Goal: Use online tool/utility

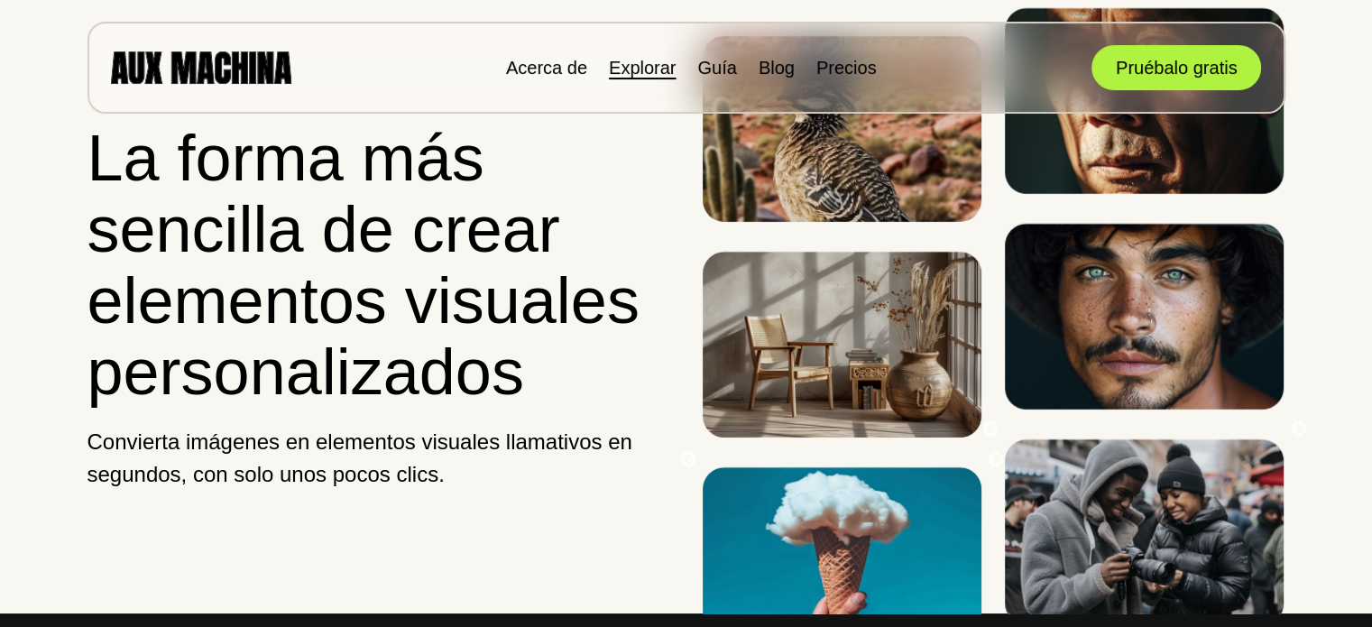
click at [632, 65] on font "Explorar" at bounding box center [642, 68] width 67 height 20
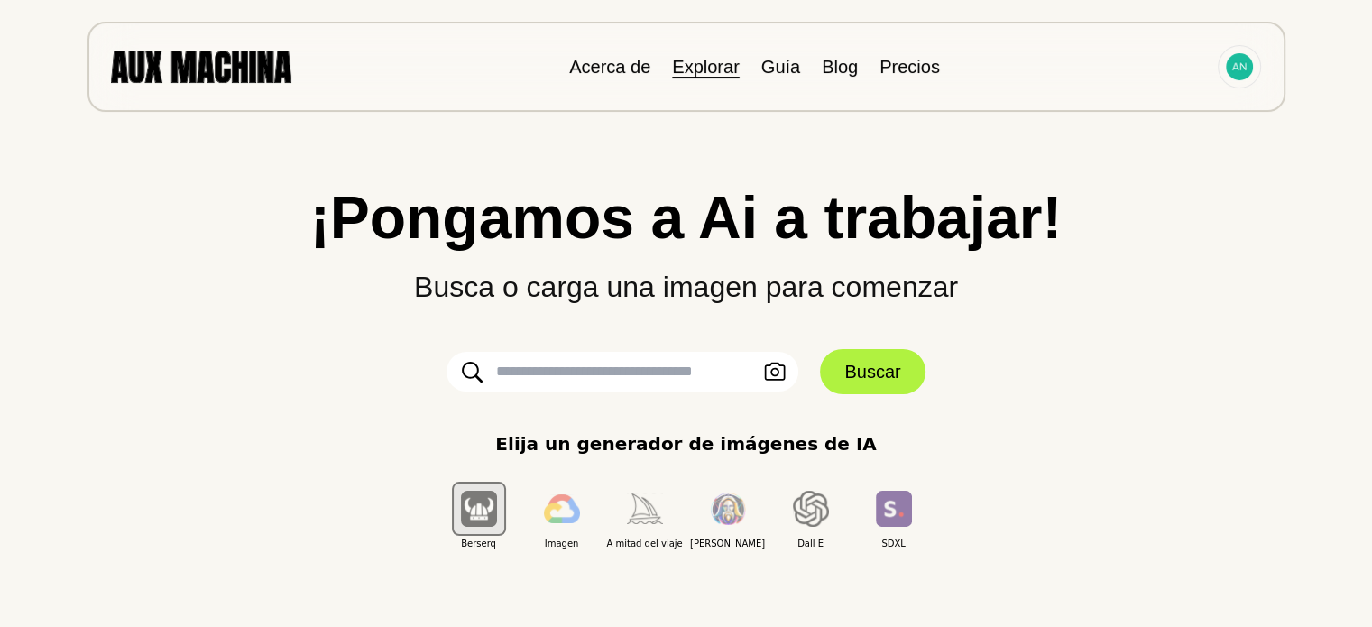
click at [709, 65] on font "Explorar" at bounding box center [705, 67] width 67 height 20
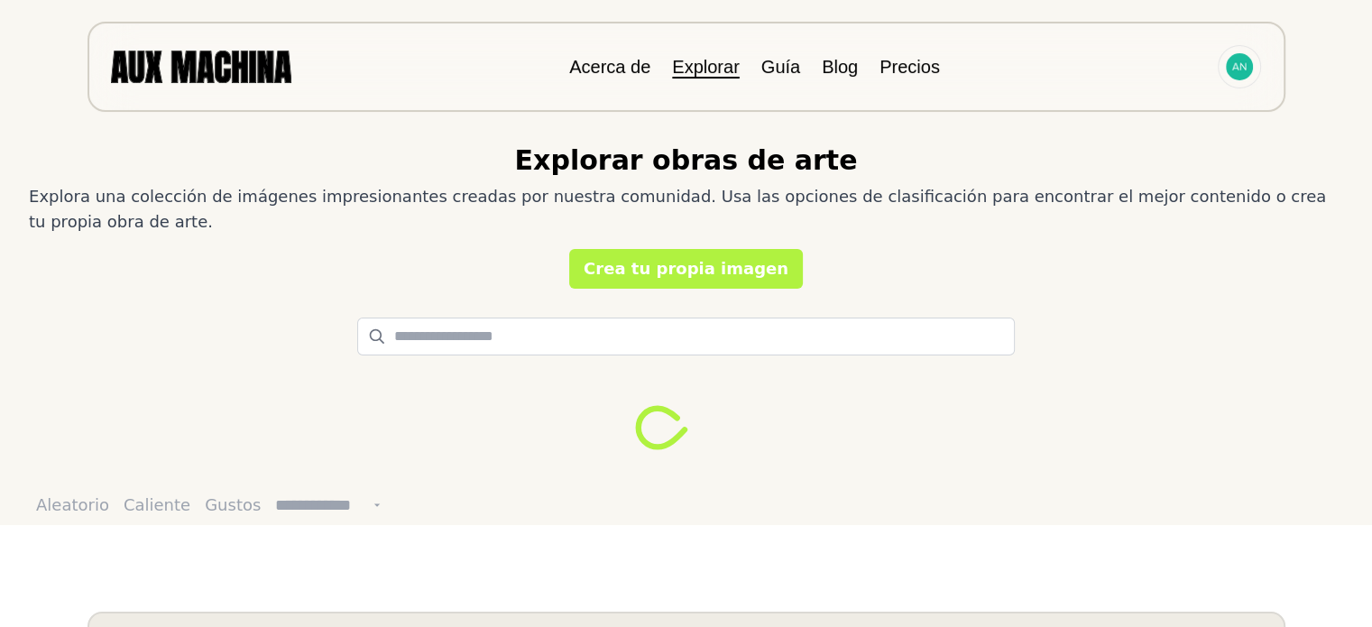
select select "**********"
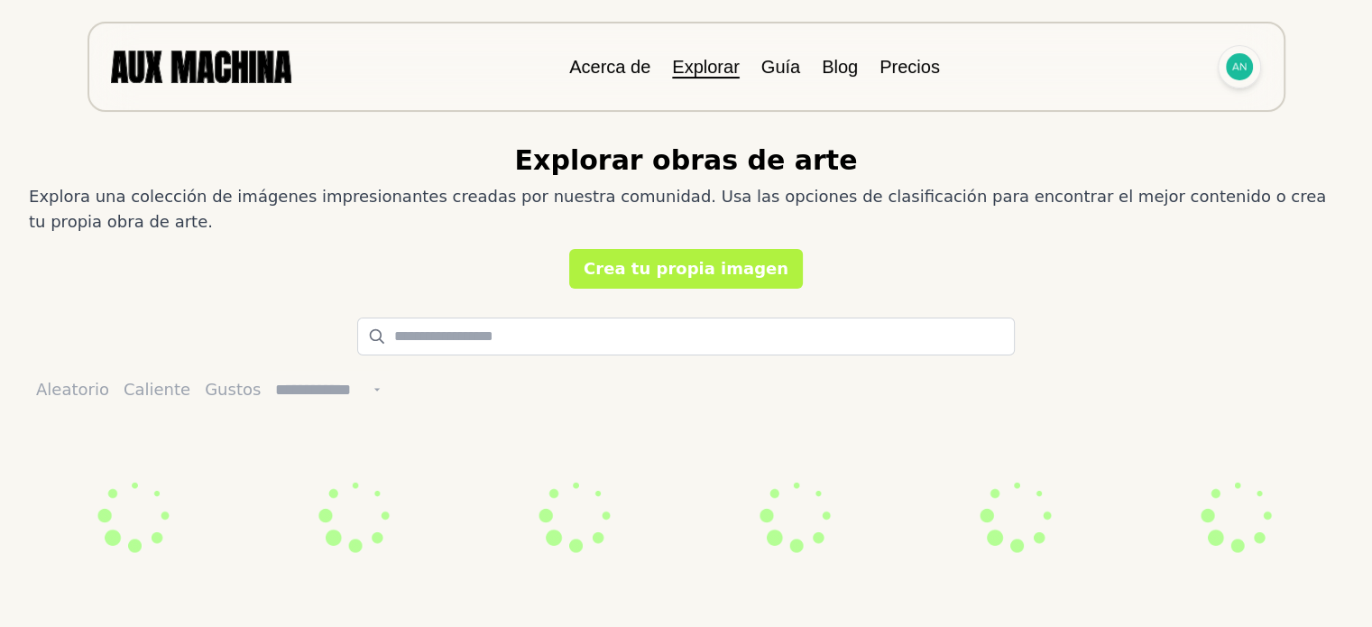
click at [1243, 65] on img at bounding box center [1239, 66] width 27 height 27
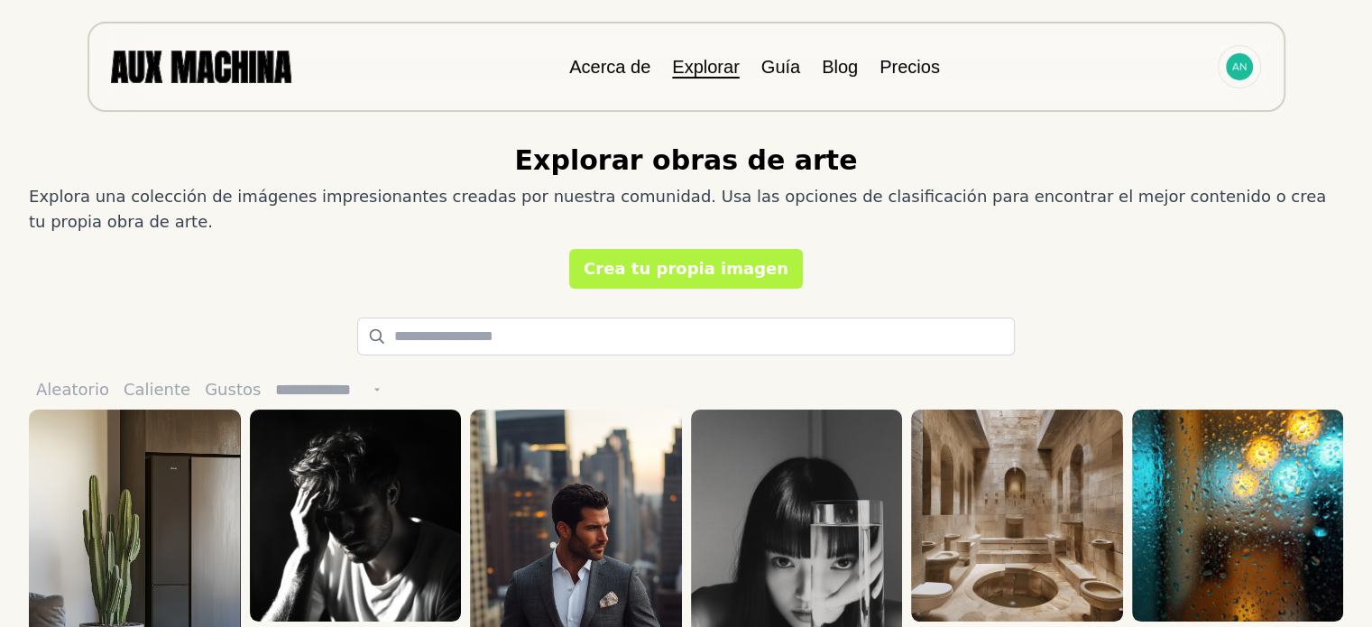
click at [79, 380] on font "Aleatorio" at bounding box center [72, 389] width 73 height 19
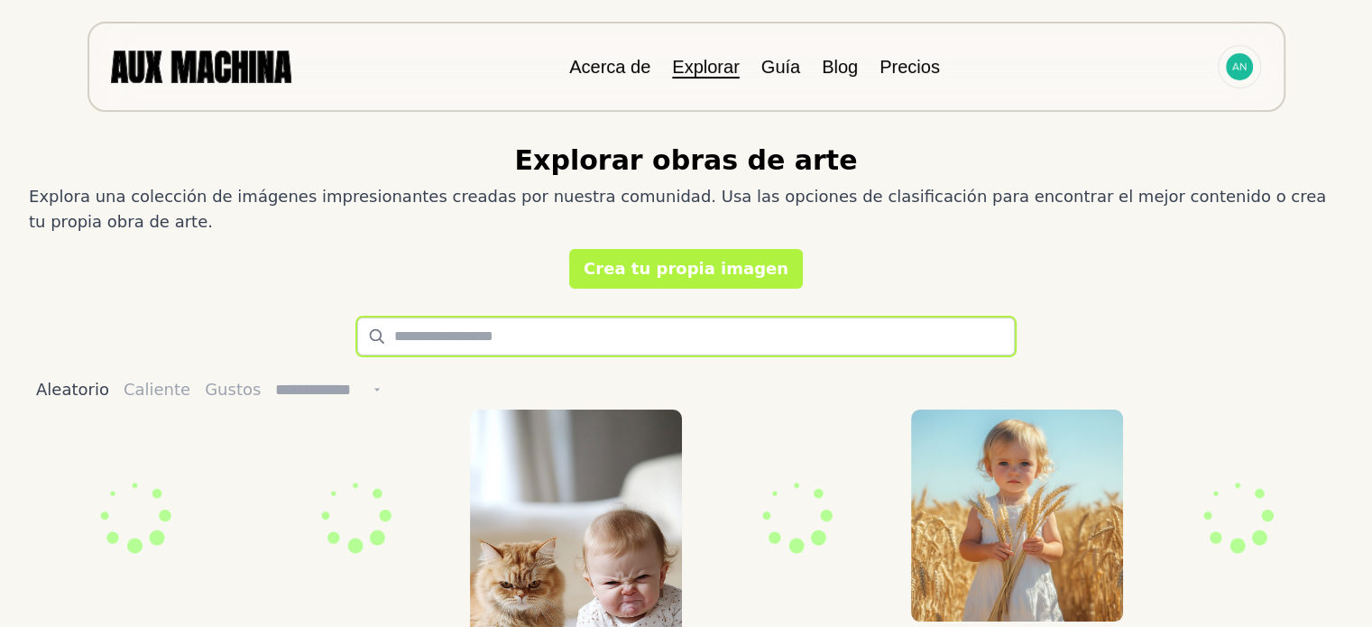
click at [424, 318] on input "text" at bounding box center [686, 337] width 658 height 38
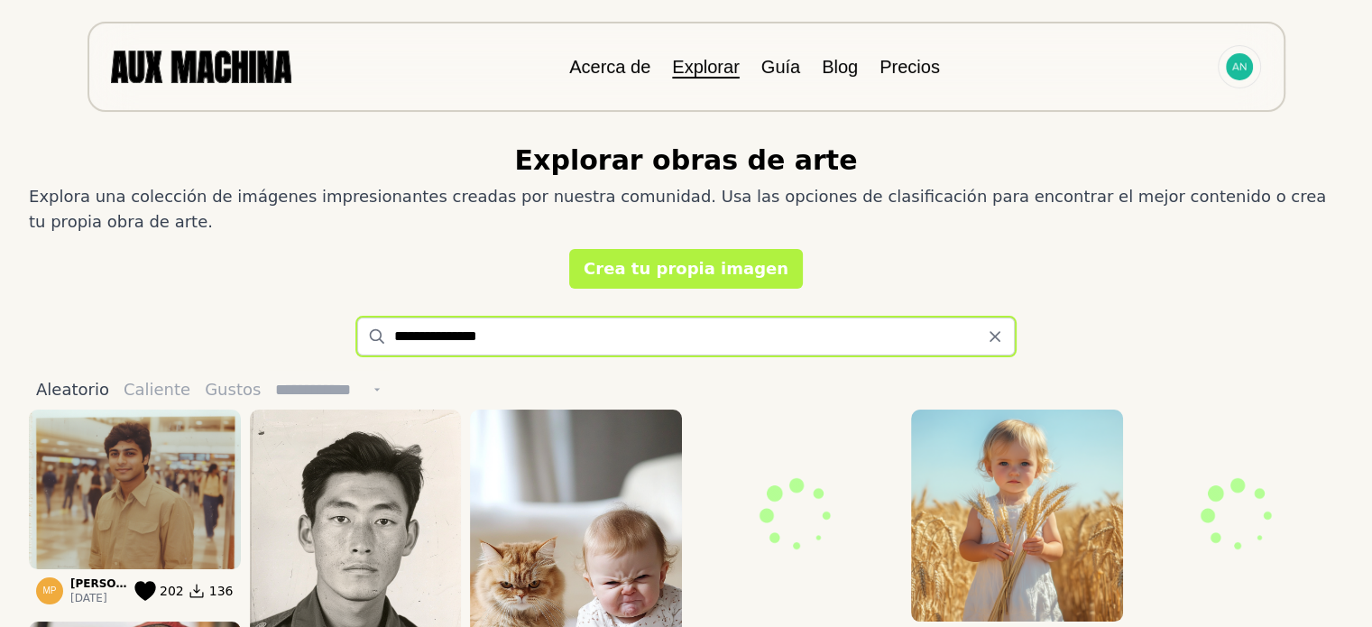
type input "**********"
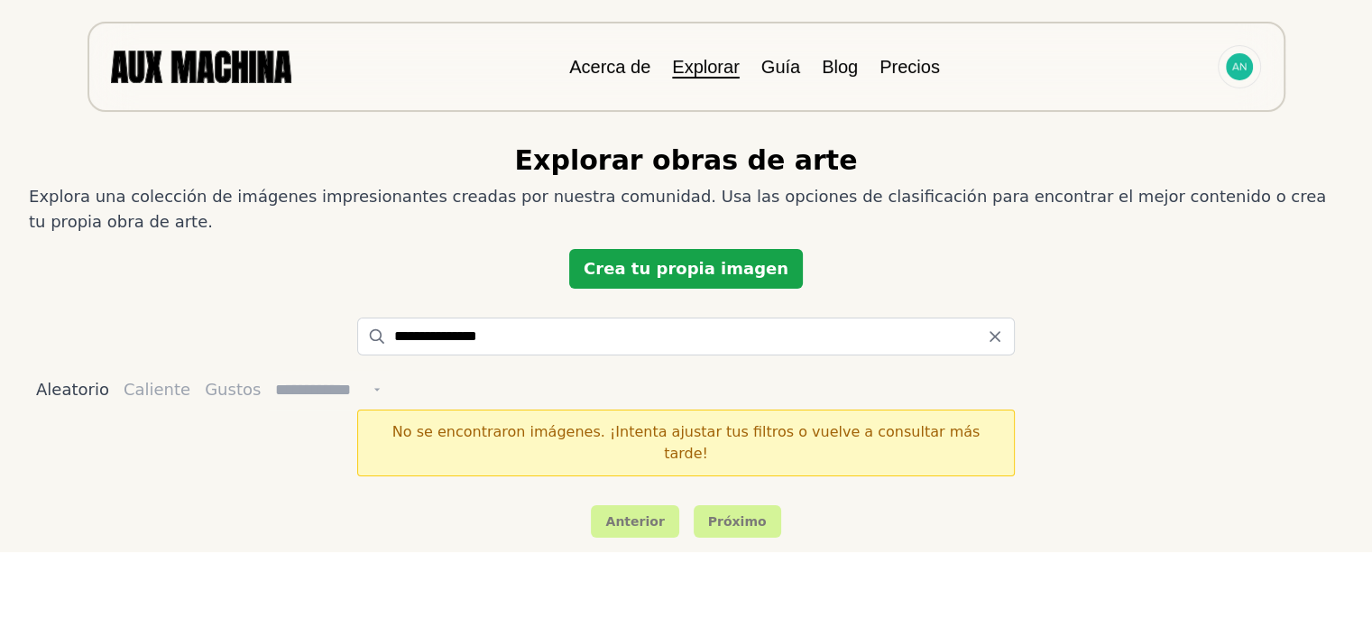
click at [650, 259] on font "Crea tu propia imagen" at bounding box center [686, 268] width 205 height 19
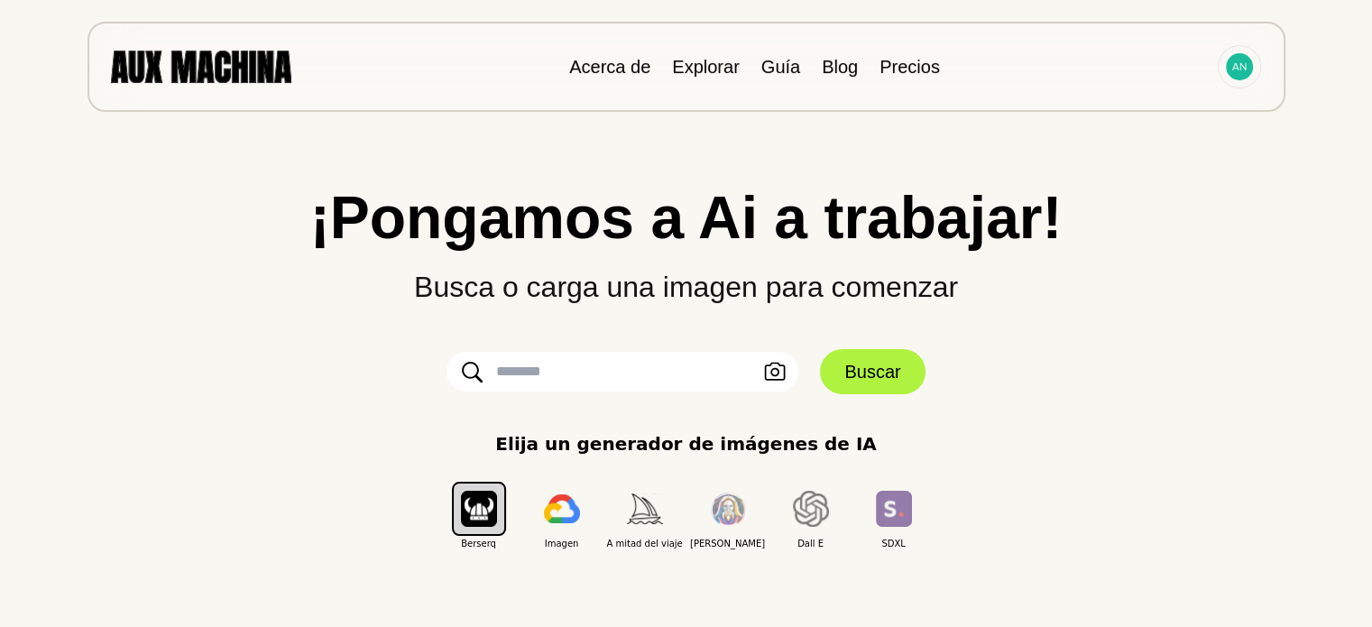
click at [549, 373] on input "text" at bounding box center [623, 372] width 352 height 40
type input "**********"
click button "Buscar" at bounding box center [872, 371] width 105 height 45
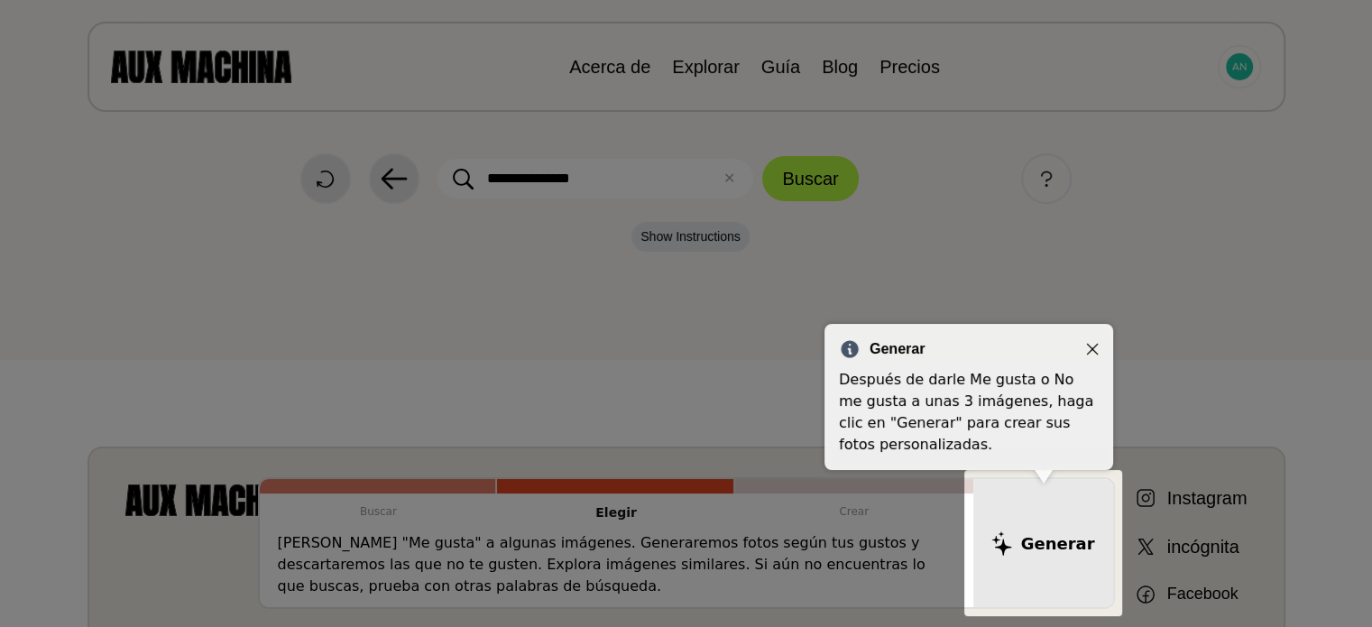
click at [1090, 347] on icon "Cerca" at bounding box center [1092, 349] width 13 height 13
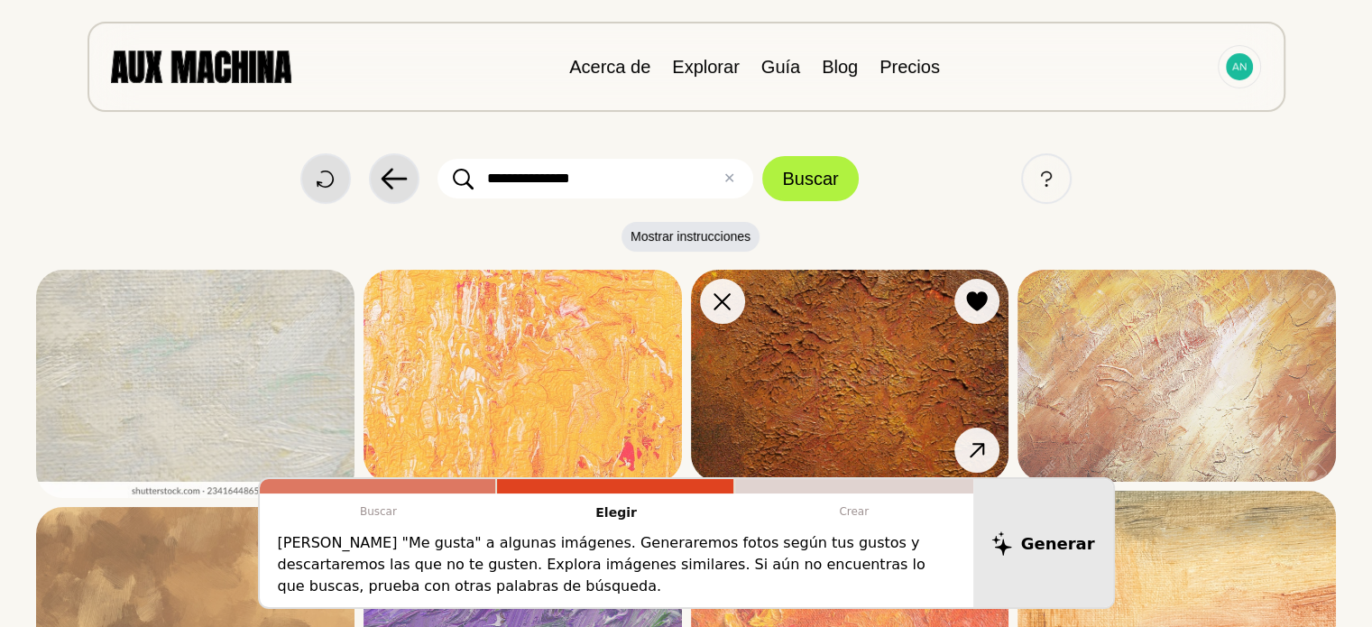
click at [862, 378] on img at bounding box center [850, 376] width 319 height 212
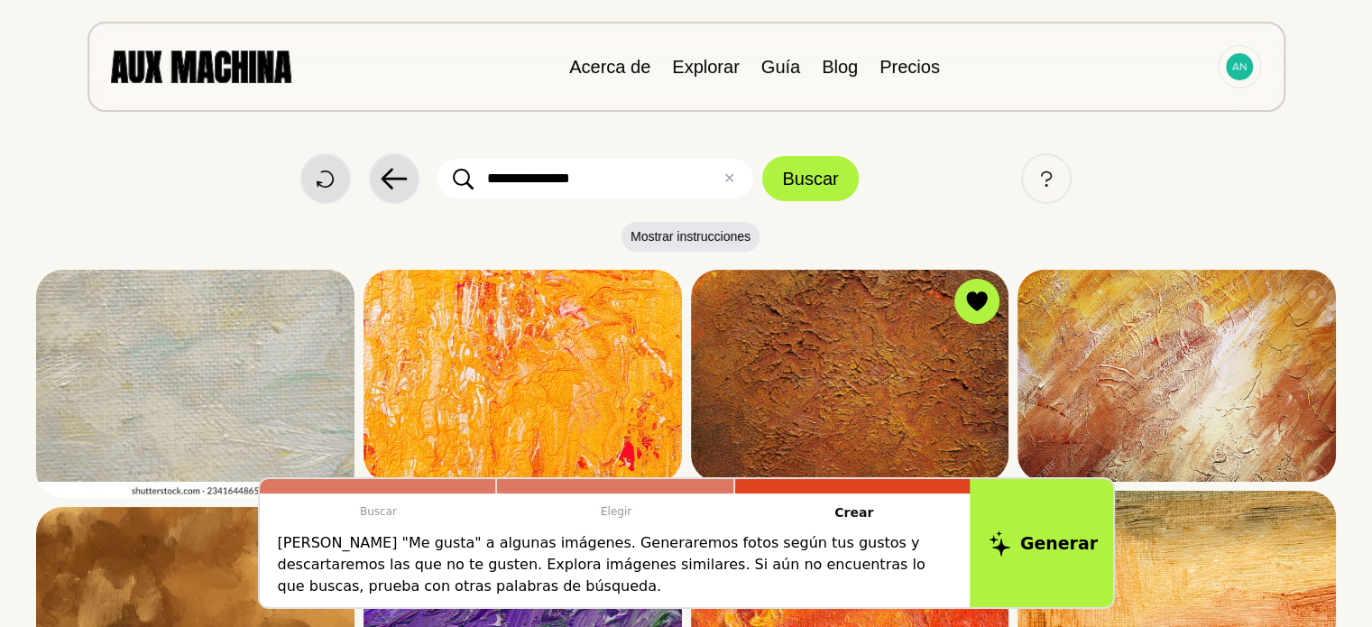
click at [1057, 541] on font "Generar" at bounding box center [1059, 543] width 78 height 20
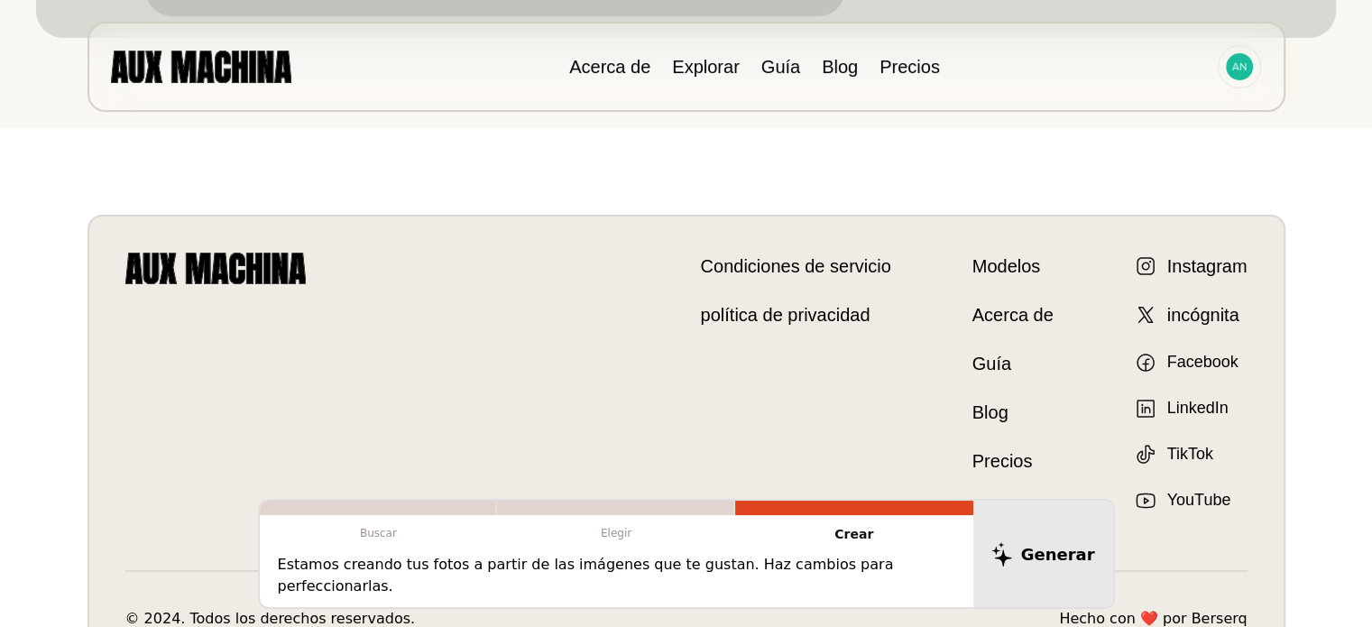
scroll to position [1029, 0]
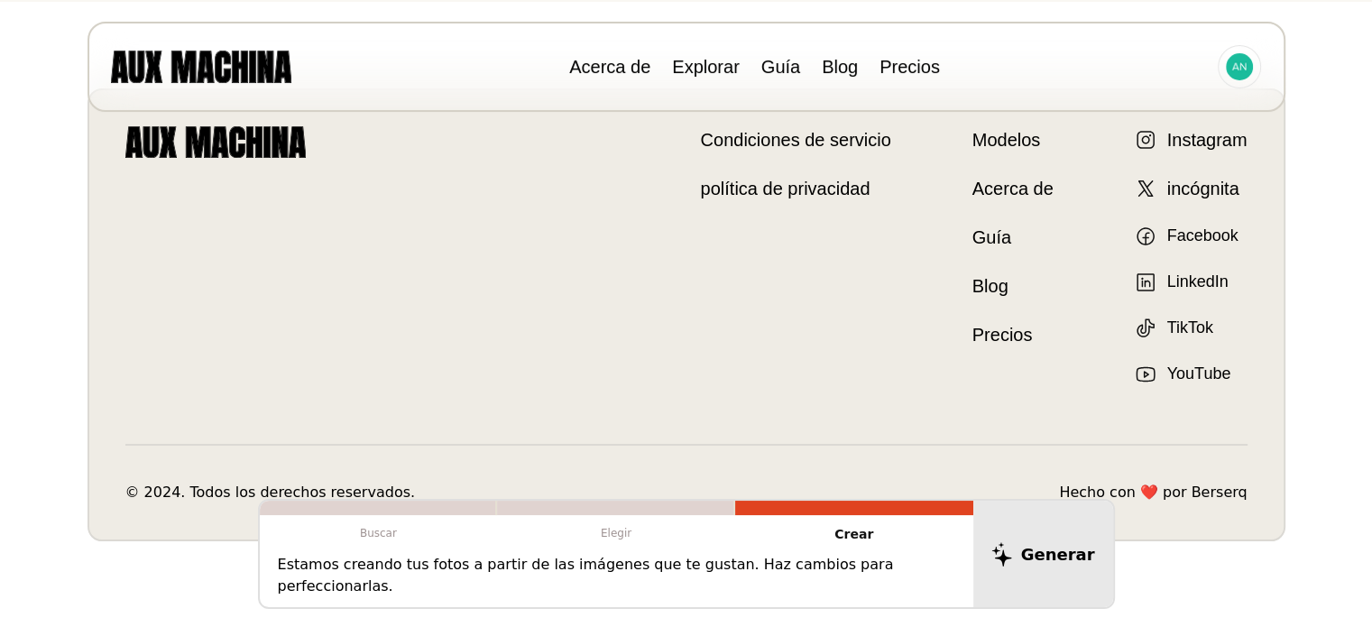
click at [386, 540] on font "Buscar" at bounding box center [378, 533] width 37 height 13
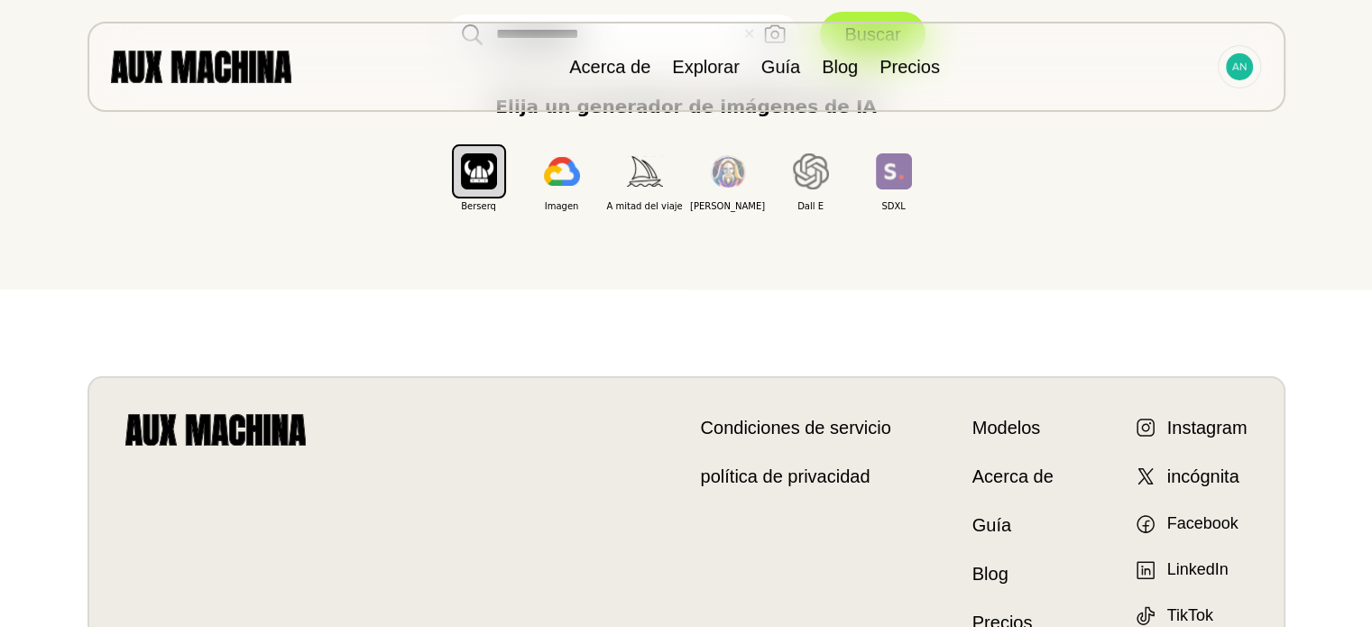
scroll to position [0, 0]
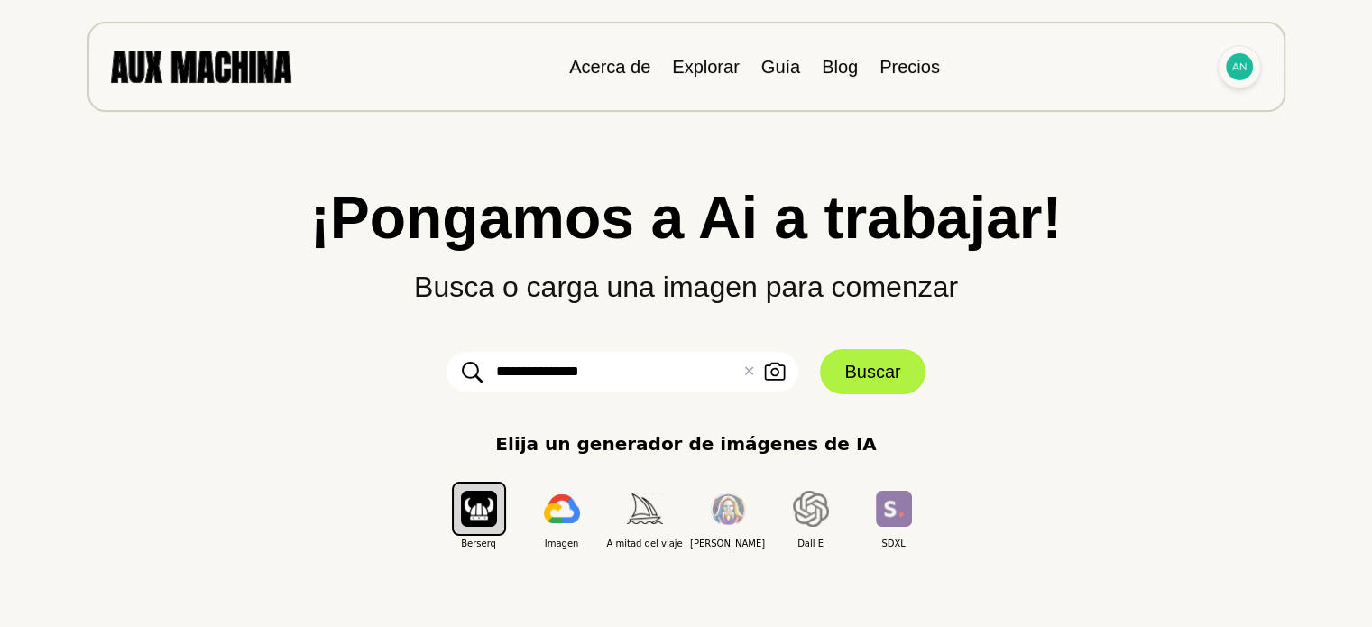
click at [1239, 61] on img at bounding box center [1239, 66] width 27 height 27
click at [1115, 143] on font "desconectar" at bounding box center [1139, 148] width 88 height 14
